Goal: Transaction & Acquisition: Purchase product/service

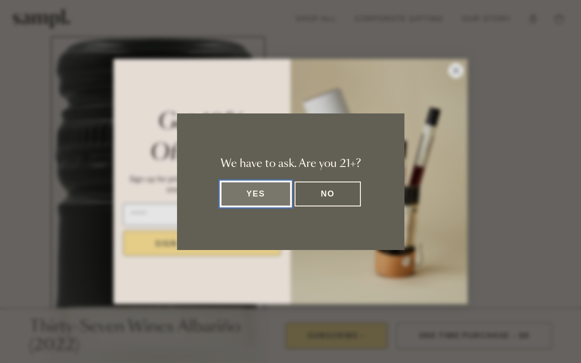
click at [256, 194] on button "Yes" at bounding box center [256, 194] width 71 height 25
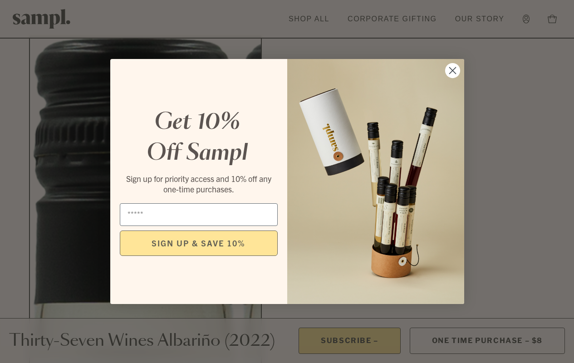
click at [453, 70] on icon "Close dialog" at bounding box center [453, 71] width 6 height 6
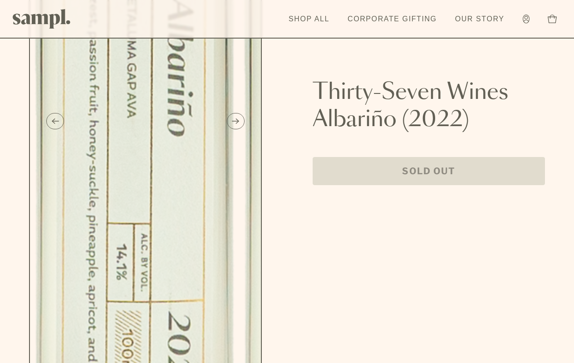
scroll to position [681, 0]
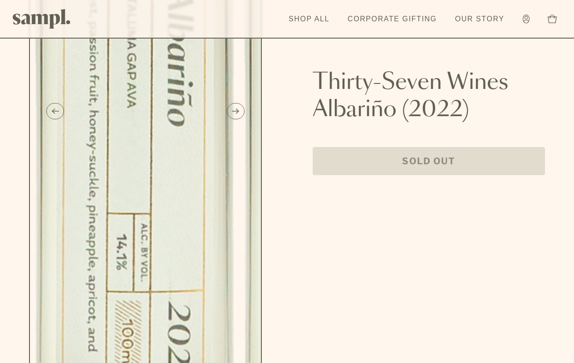
click at [553, 19] on icon at bounding box center [552, 19] width 9 height 9
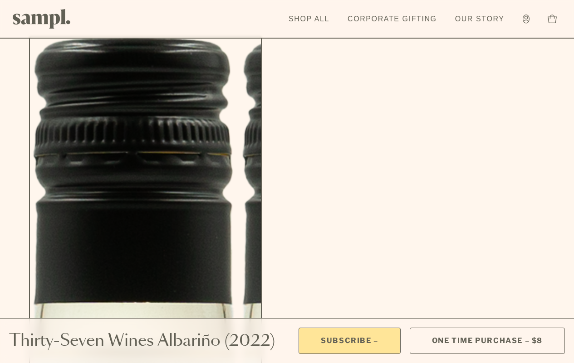
click at [346, 337] on div "submit" at bounding box center [349, 340] width 7 height 7
